Goal: Task Accomplishment & Management: Use online tool/utility

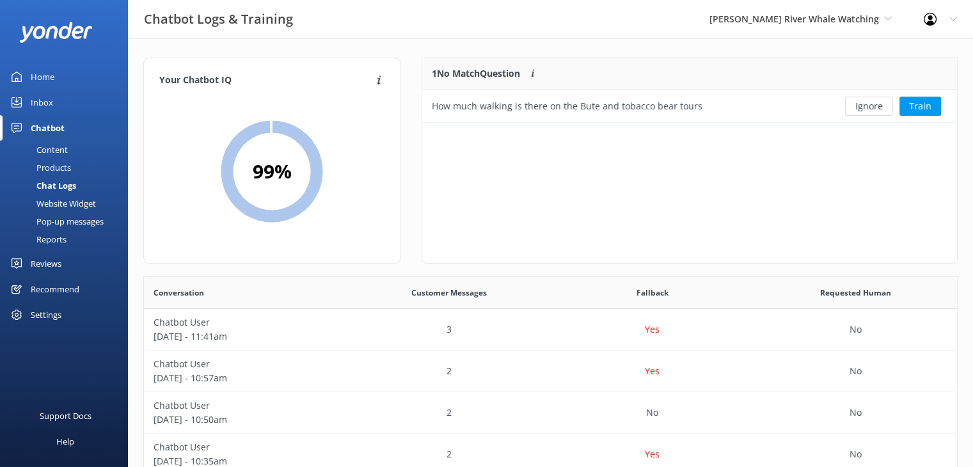
scroll to position [438, 803]
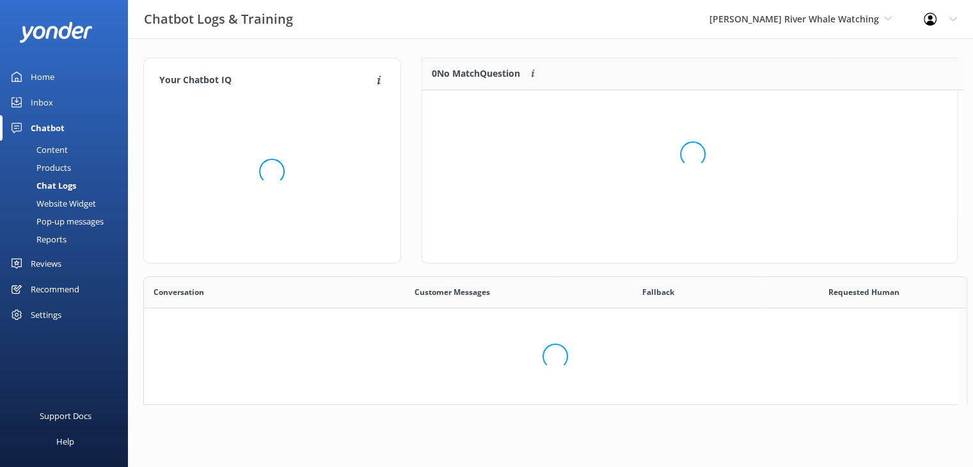
scroll to position [10, 10]
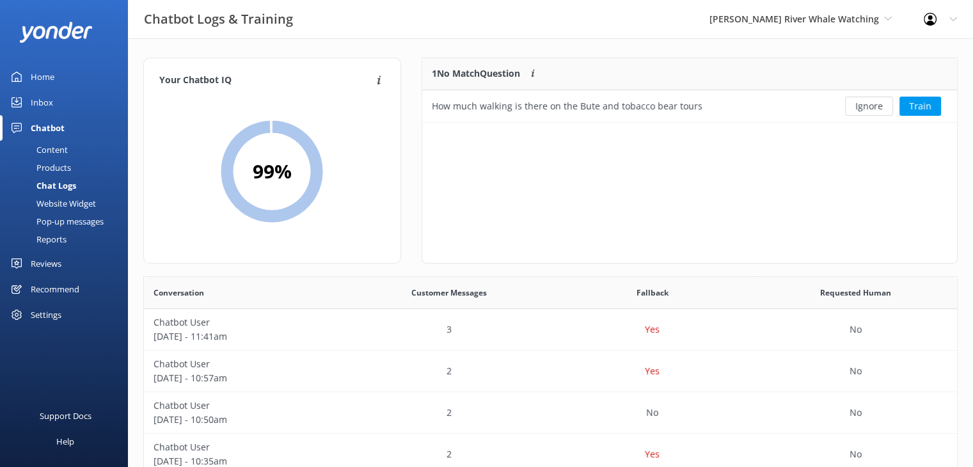
scroll to position [438, 803]
